Goal: Transaction & Acquisition: Purchase product/service

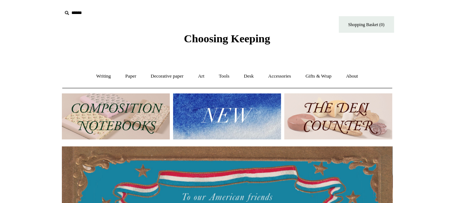
click at [233, 111] on img at bounding box center [227, 117] width 108 height 46
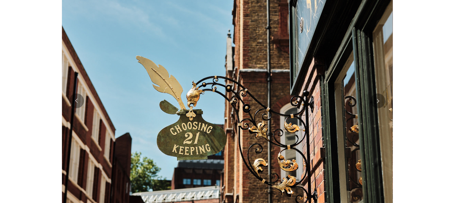
scroll to position [147, 0]
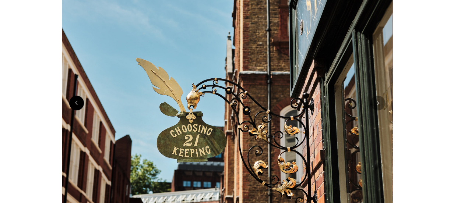
click at [80, 108] on button "Previous" at bounding box center [76, 103] width 15 height 15
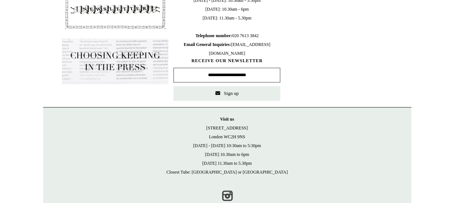
scroll to position [394, 0]
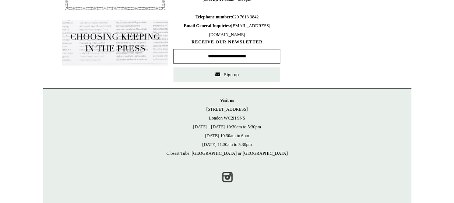
click at [263, 59] on input "text" at bounding box center [227, 56] width 107 height 15
type input "**********"
click at [234, 76] on span "Sign up" at bounding box center [231, 75] width 15 height 6
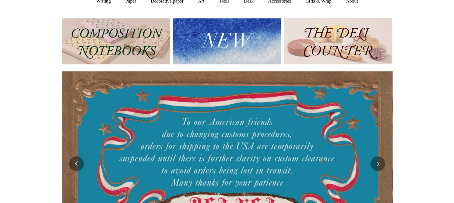
scroll to position [0, 0]
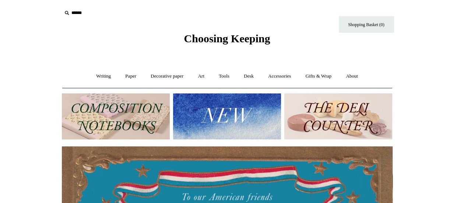
click at [70, 11] on icon at bounding box center [67, 13] width 8 height 8
click at [66, 13] on icon at bounding box center [67, 13] width 8 height 8
click at [65, 14] on icon at bounding box center [67, 13] width 8 height 8
click at [81, 13] on input "text" at bounding box center [107, 13] width 91 height 14
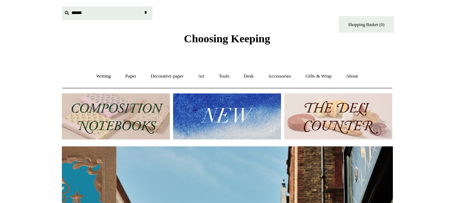
scroll to position [0, 331]
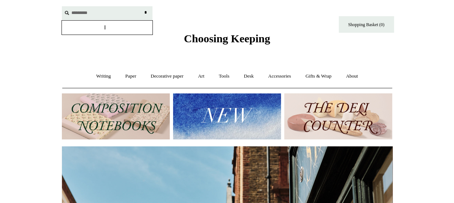
type input "*********"
click at [142, 6] on input "*" at bounding box center [145, 12] width 7 height 13
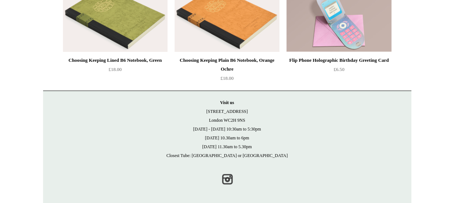
scroll to position [1734, 0]
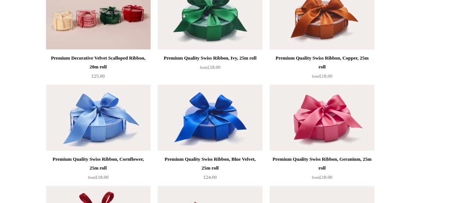
scroll to position [1388, 0]
